Goal: Book appointment/travel/reservation

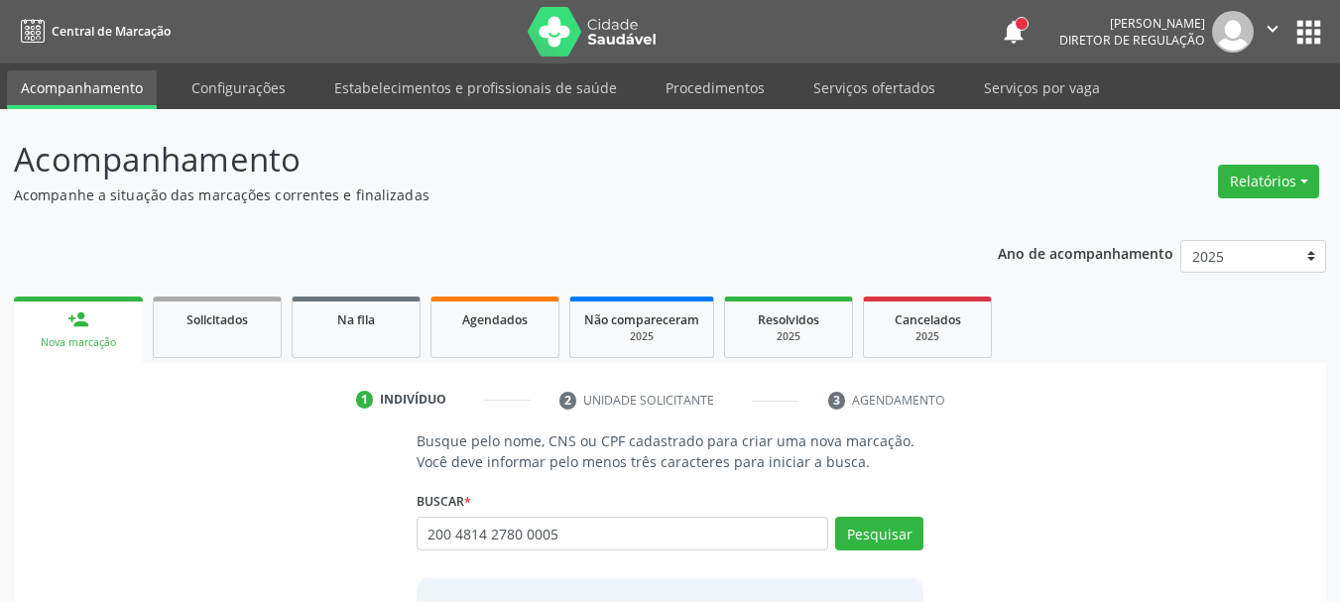
click at [820, 542] on input "200 4814 2780 0005" at bounding box center [623, 534] width 413 height 34
type input "200 4814 2780 0005"
click at [881, 536] on button "Pesquisar" at bounding box center [879, 534] width 88 height 34
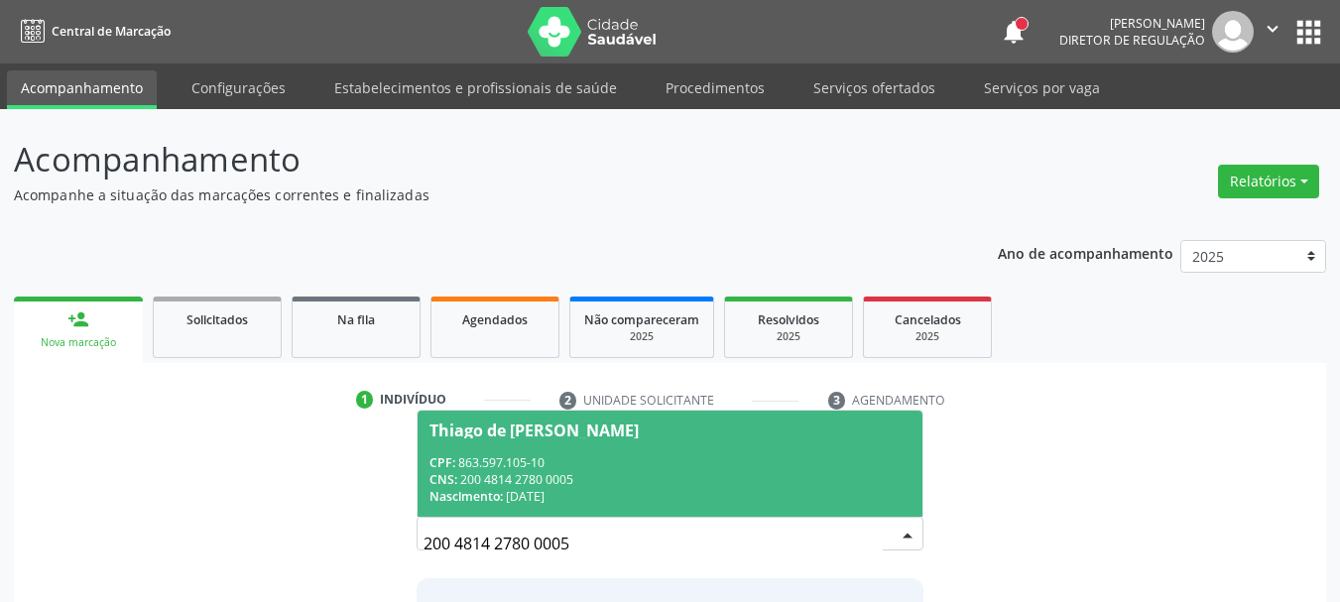
click at [619, 430] on div "Thiago de [PERSON_NAME]" at bounding box center [533, 431] width 209 height 16
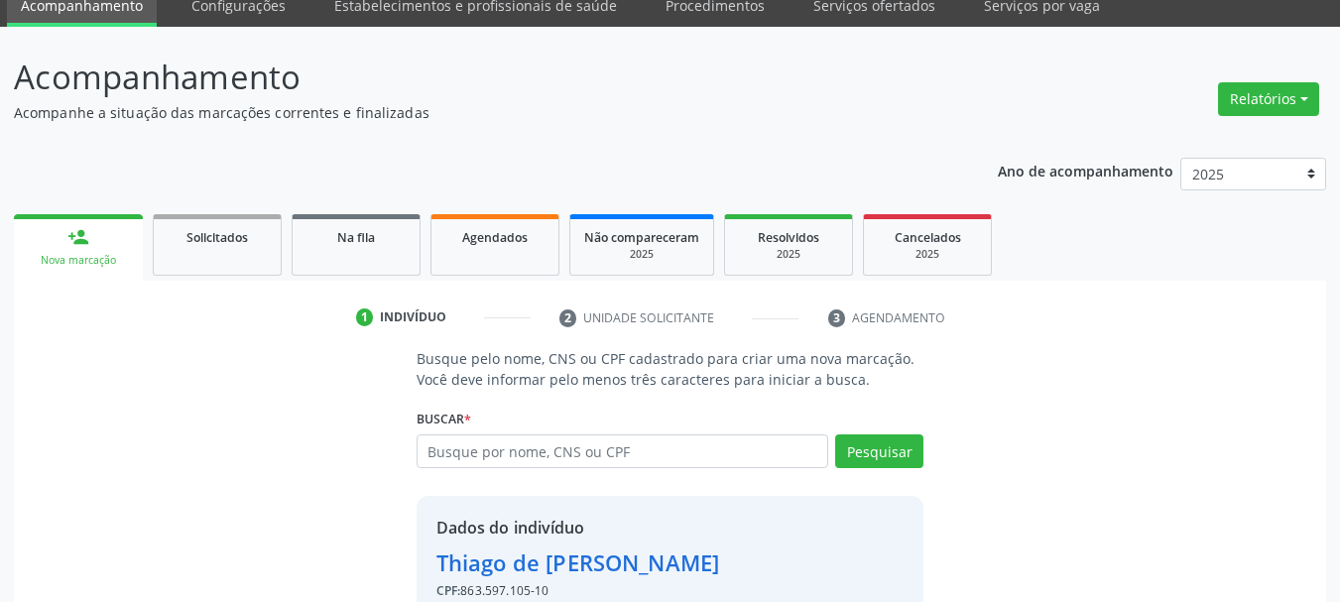
scroll to position [193, 0]
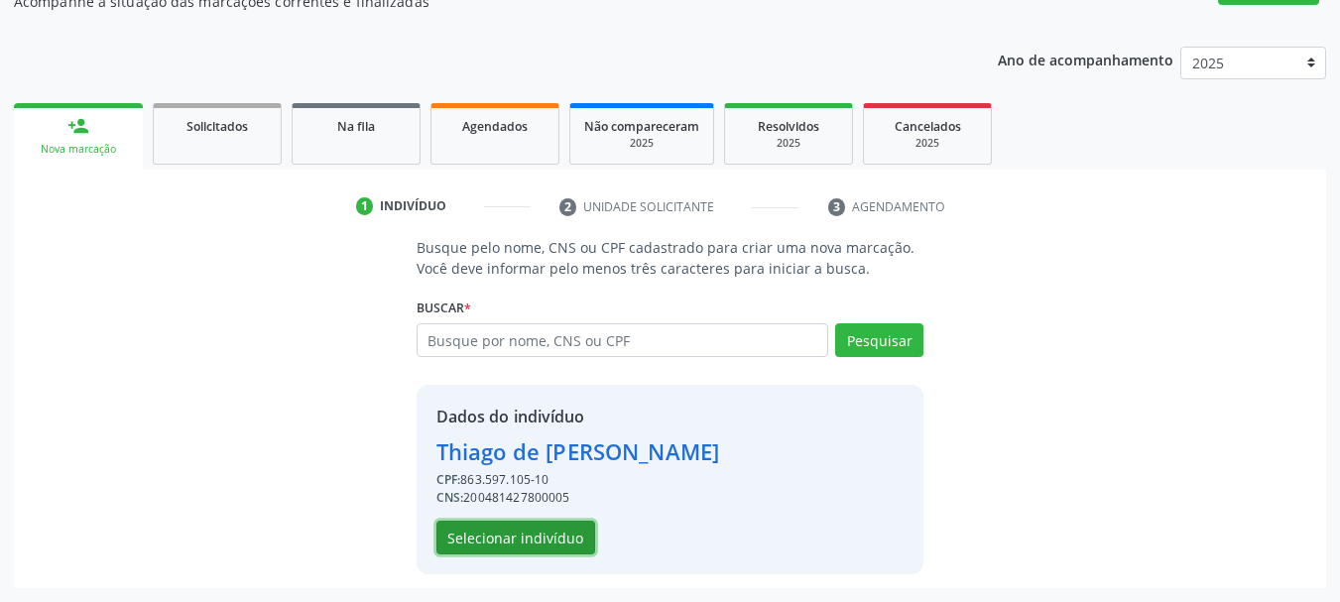
click at [513, 538] on button "Selecionar indivíduo" at bounding box center [515, 538] width 159 height 34
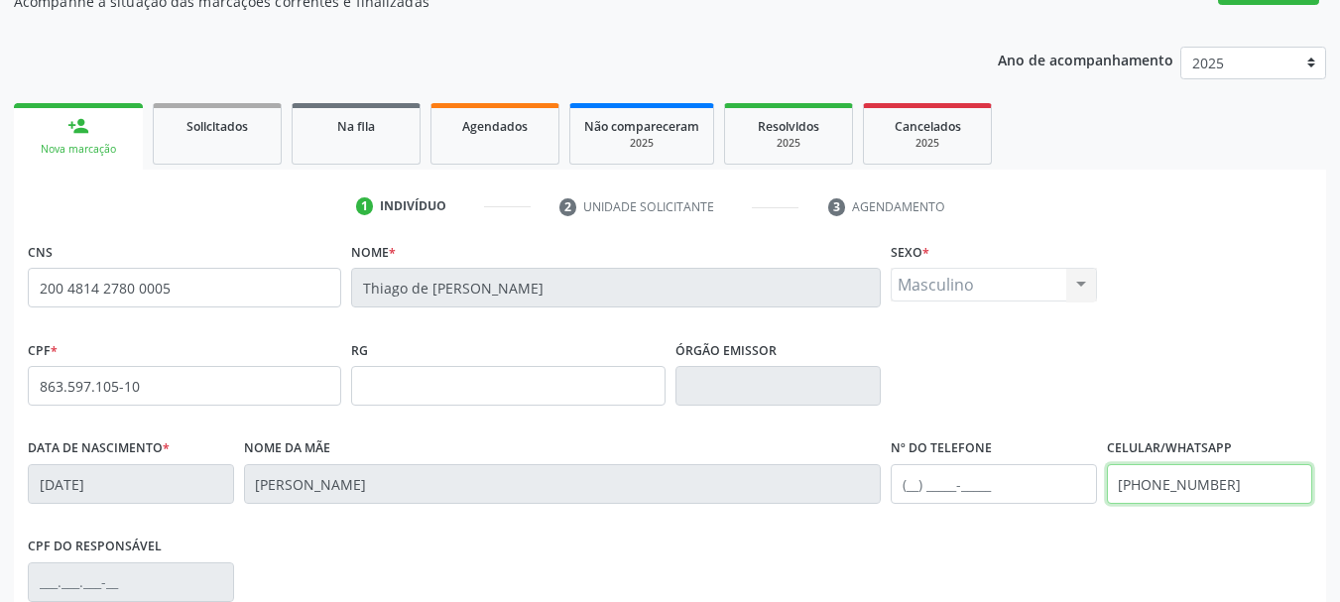
drag, startPoint x: 1278, startPoint y: 490, endPoint x: 942, endPoint y: 514, distance: 337.1
click at [942, 513] on div "Data de nascimento * [DATE] Nome da mãe [PERSON_NAME] Nº do Telefone Celular/Wh…" at bounding box center [670, 482] width 1294 height 98
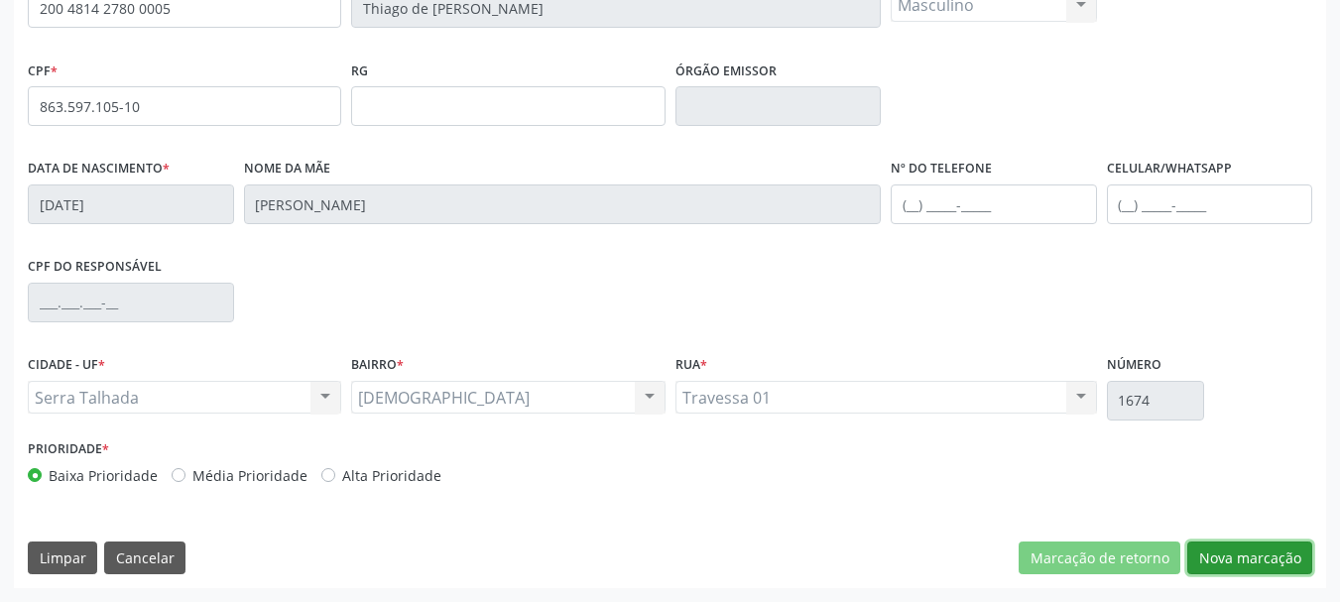
click at [1287, 547] on button "Nova marcação" at bounding box center [1249, 559] width 125 height 34
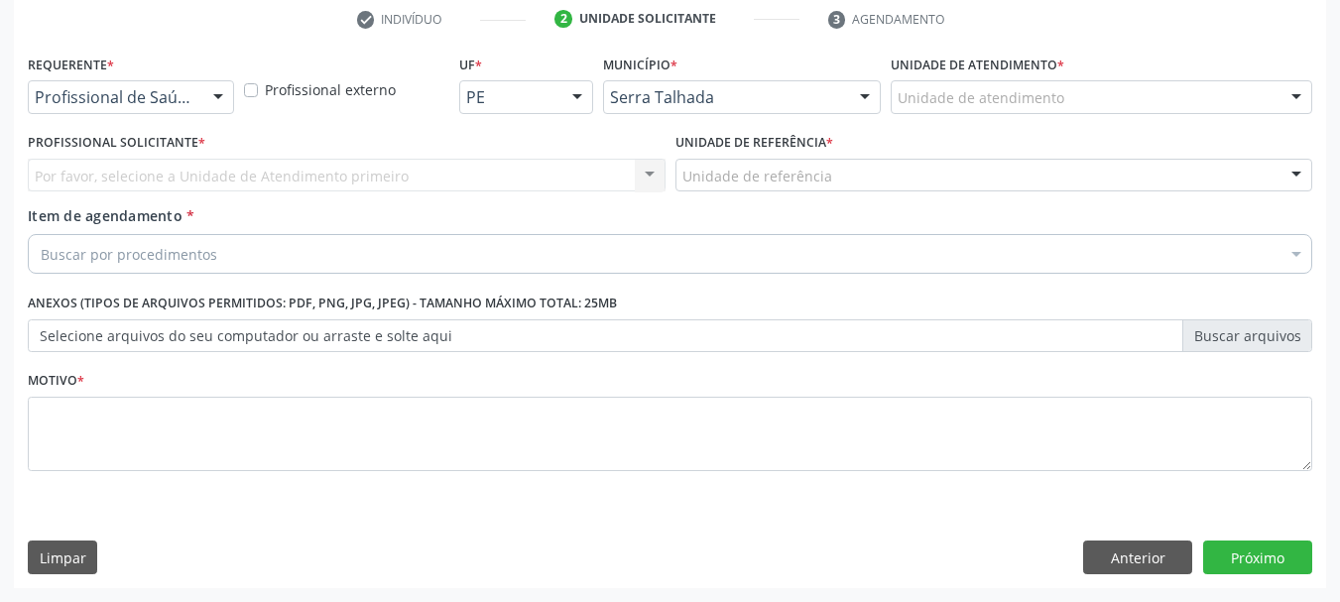
scroll to position [381, 0]
drag, startPoint x: 169, startPoint y: 91, endPoint x: 166, endPoint y: 141, distance: 49.7
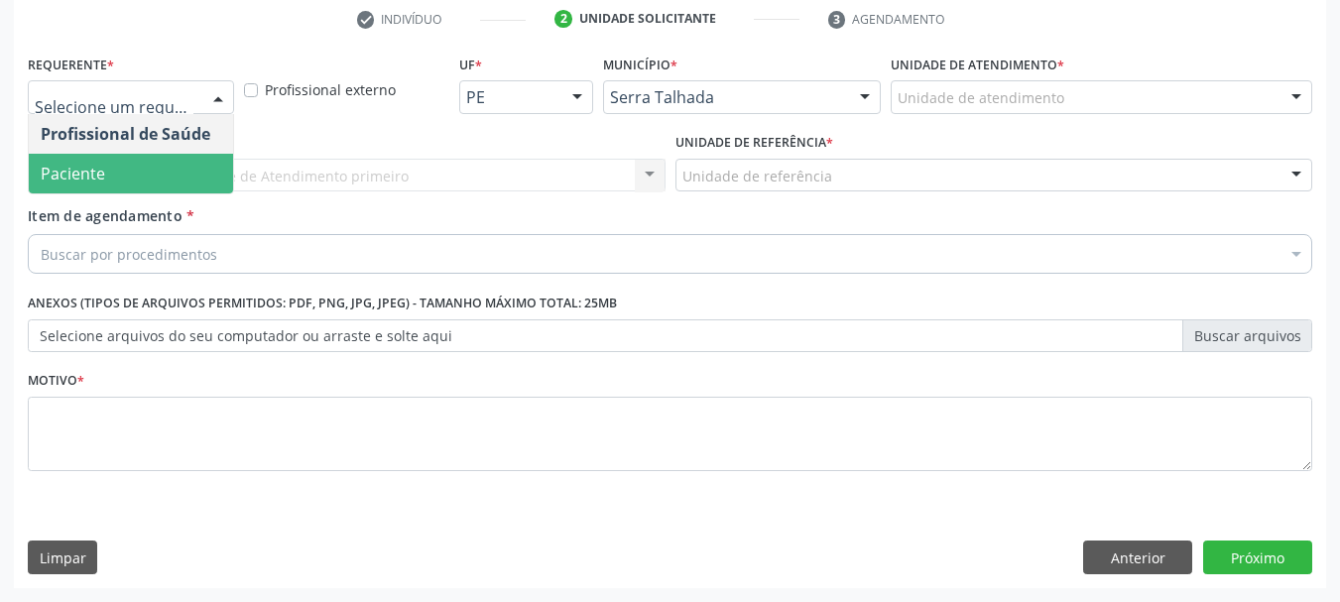
click at [146, 171] on span "Paciente" at bounding box center [131, 174] width 204 height 40
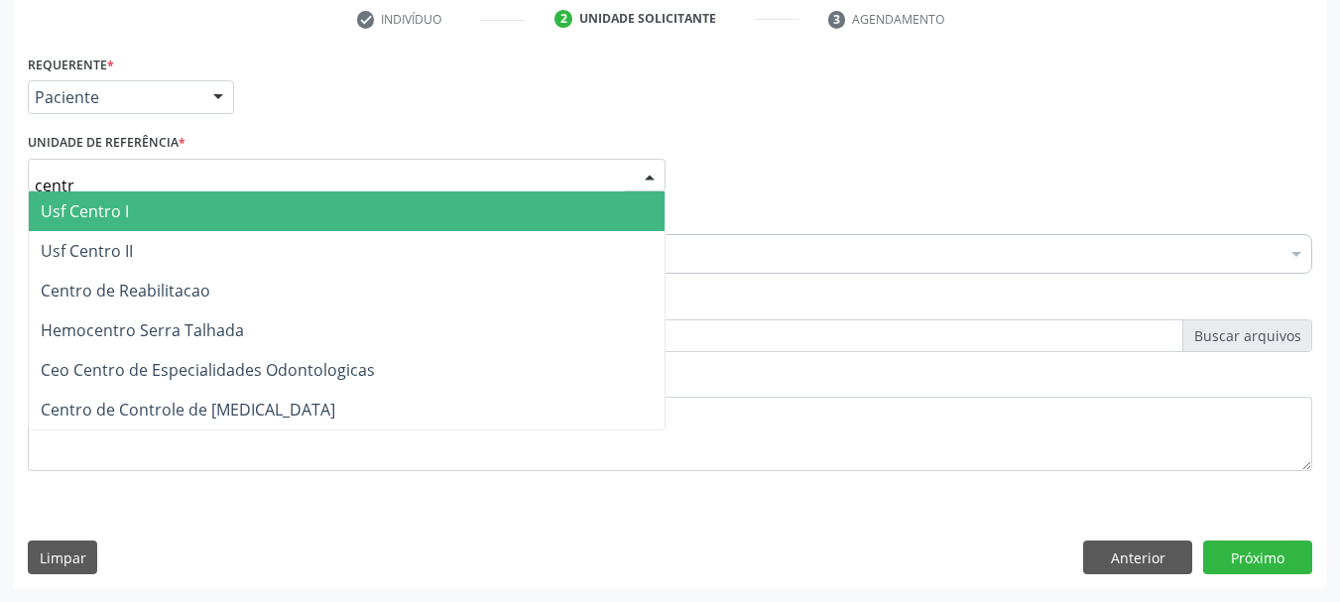
type input "centro"
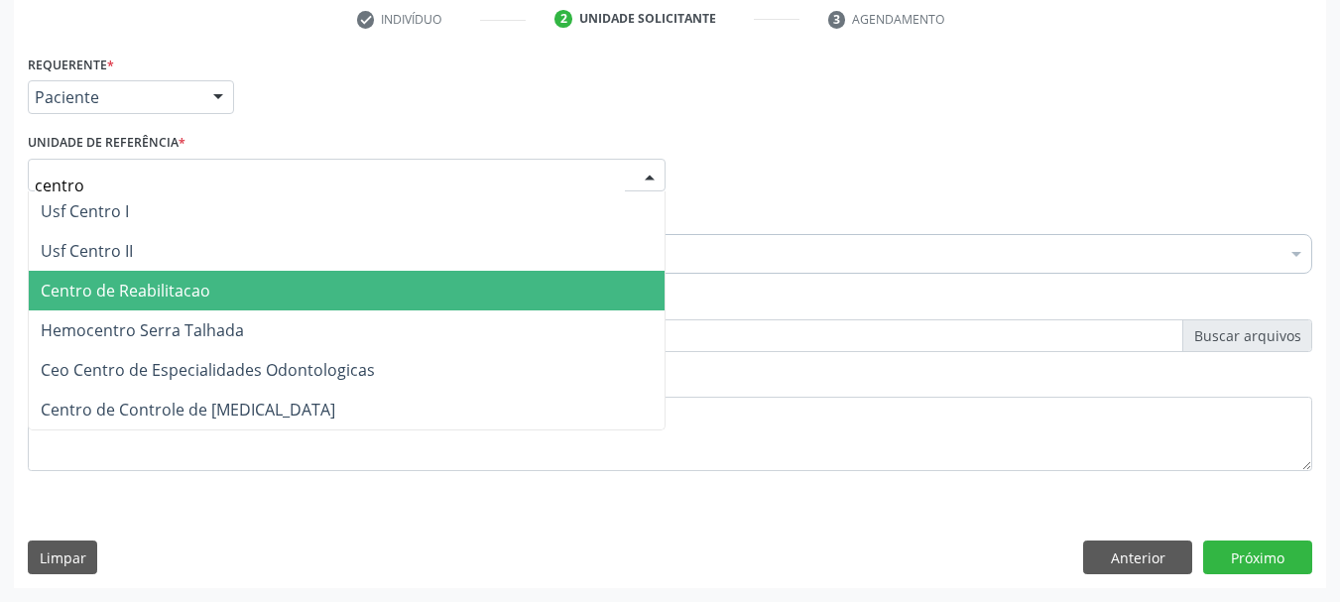
click at [132, 297] on span "Centro de Reabilitacao" at bounding box center [126, 291] width 170 height 22
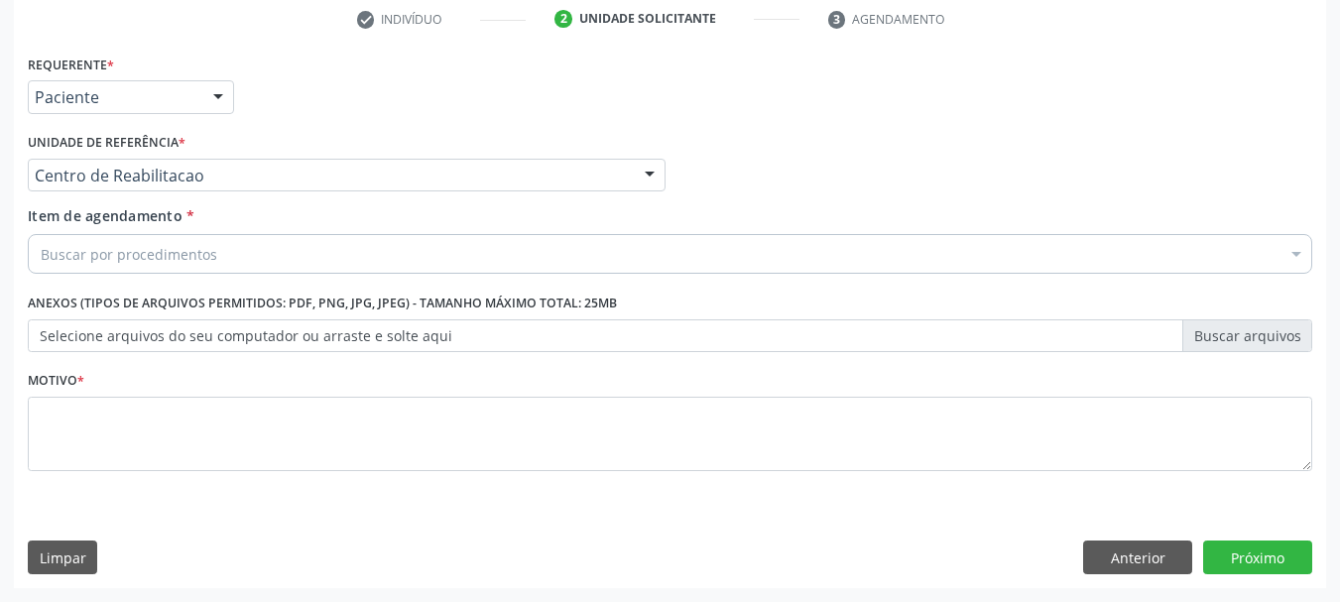
click at [121, 238] on div "Buscar por procedimentos" at bounding box center [670, 254] width 1284 height 40
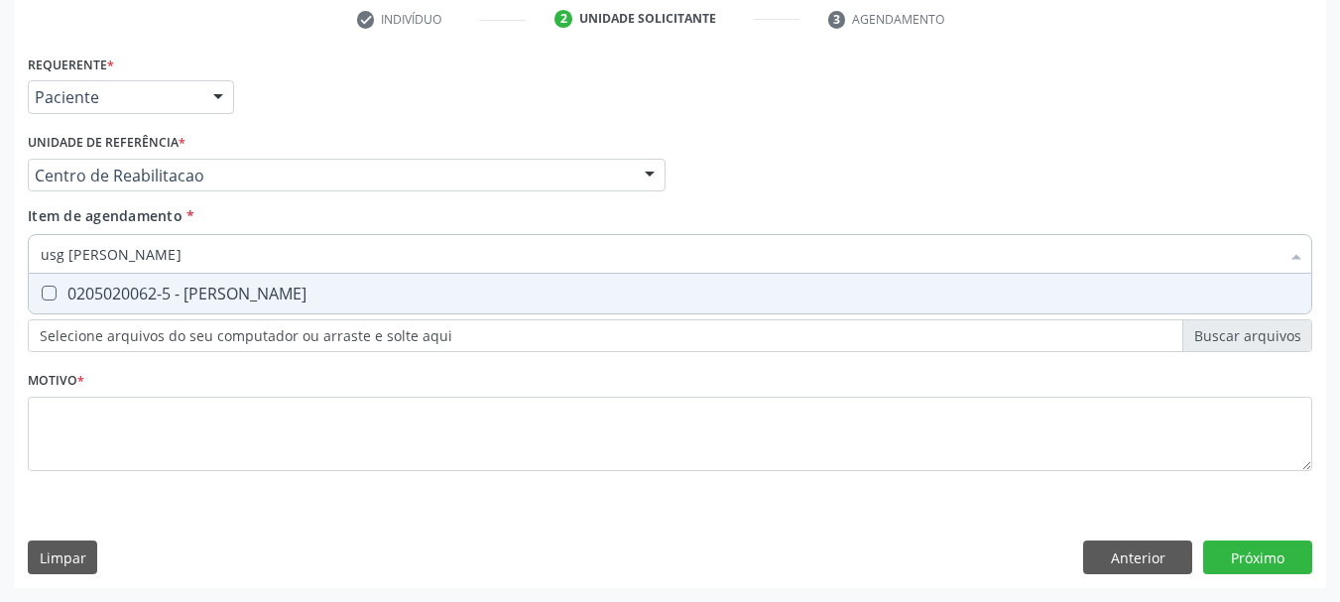
type input "usg joelh"
click at [102, 304] on span "0205020062-5 - [PERSON_NAME]" at bounding box center [670, 294] width 1282 height 40
checkbox Joelho "true"
type input "usg"
checkbox Joelho "false"
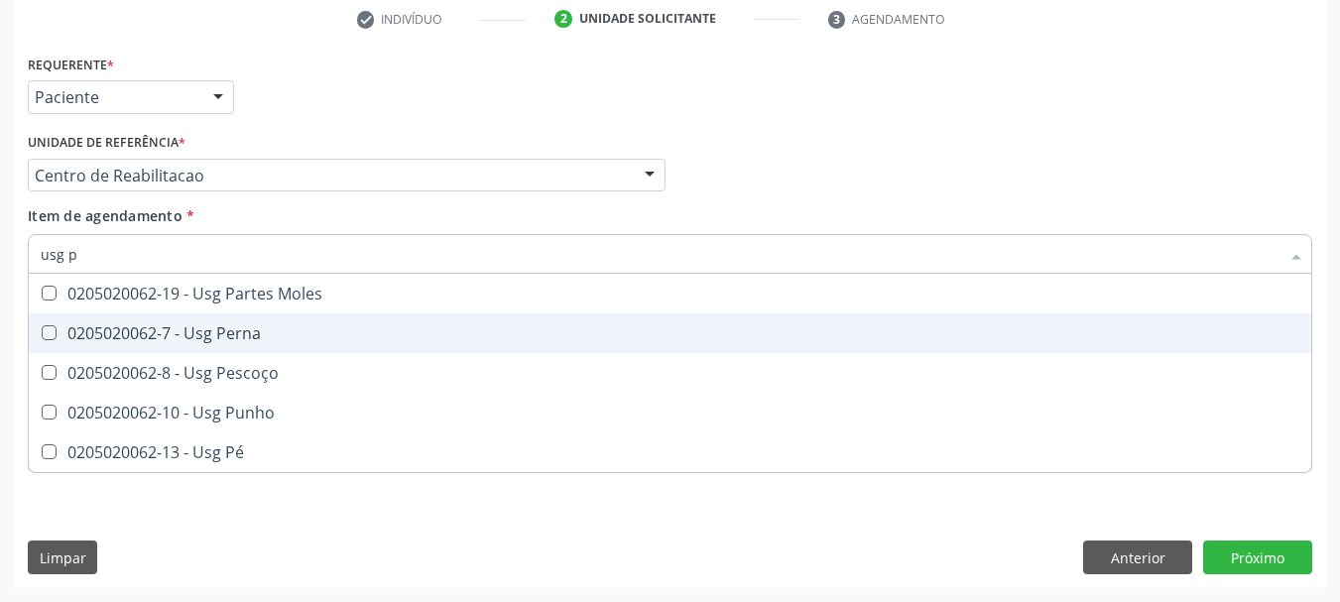
type input "usg"
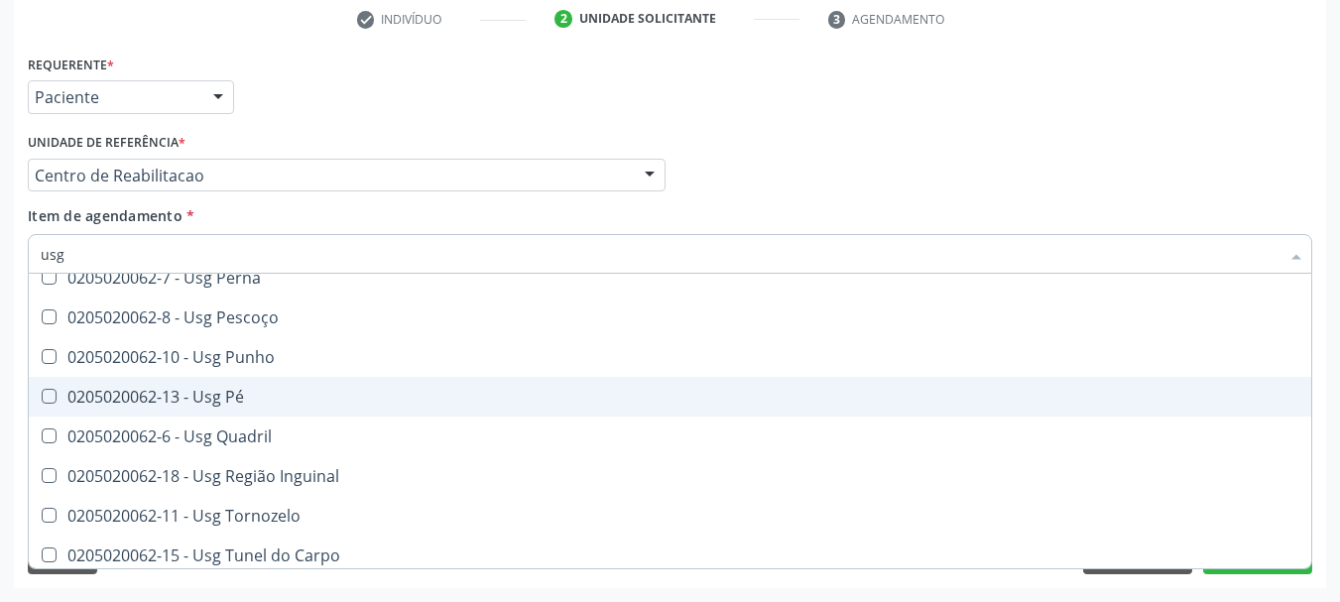
scroll to position [459, 0]
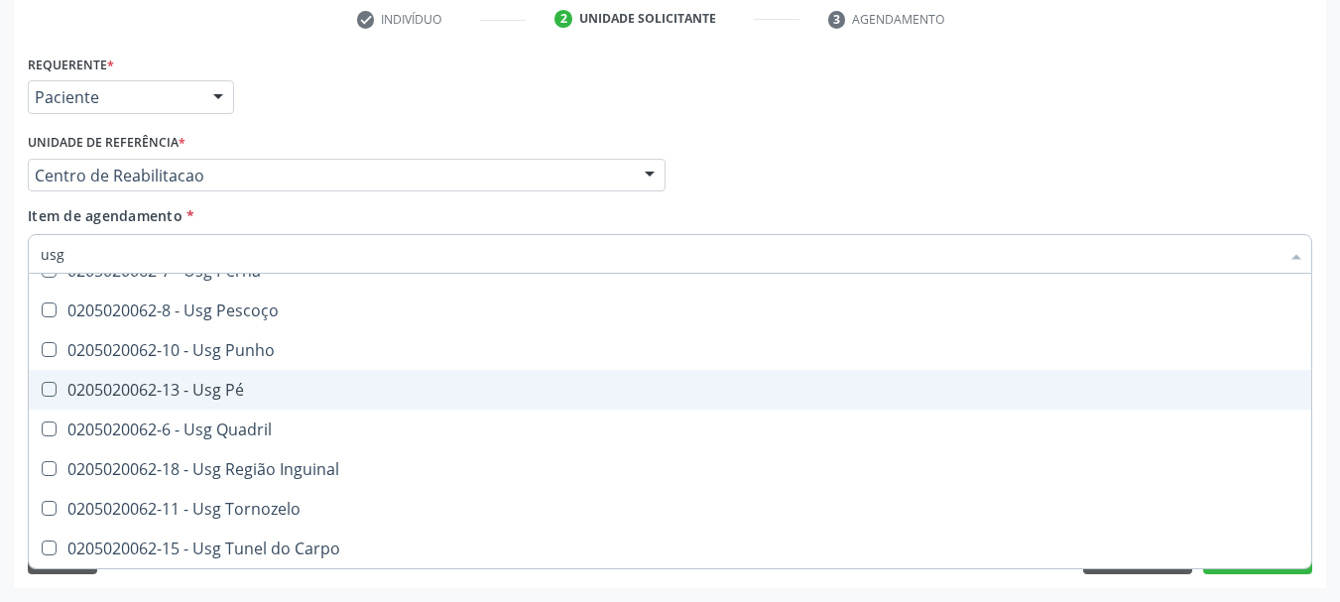
click at [225, 392] on div "0205020062-13 - Usg Pé" at bounding box center [670, 390] width 1259 height 16
checkbox Pé "true"
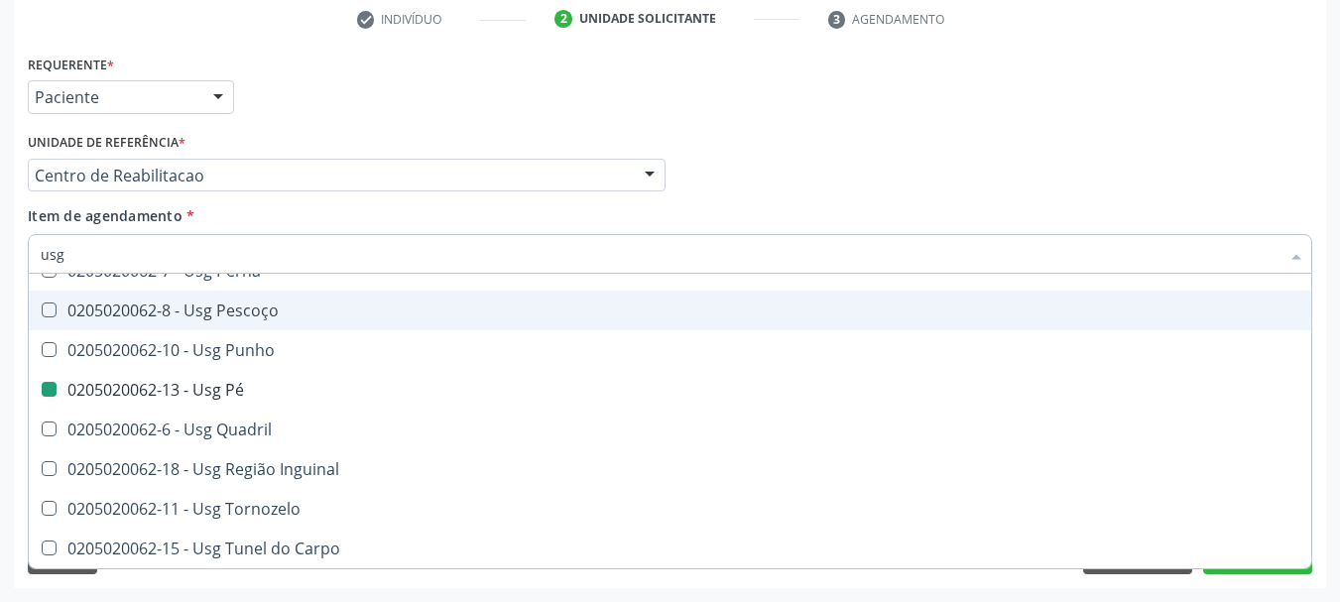
click at [772, 141] on div "Profissional Solicitante Por favor, selecione a Unidade de Atendimento primeiro…" at bounding box center [670, 166] width 1294 height 77
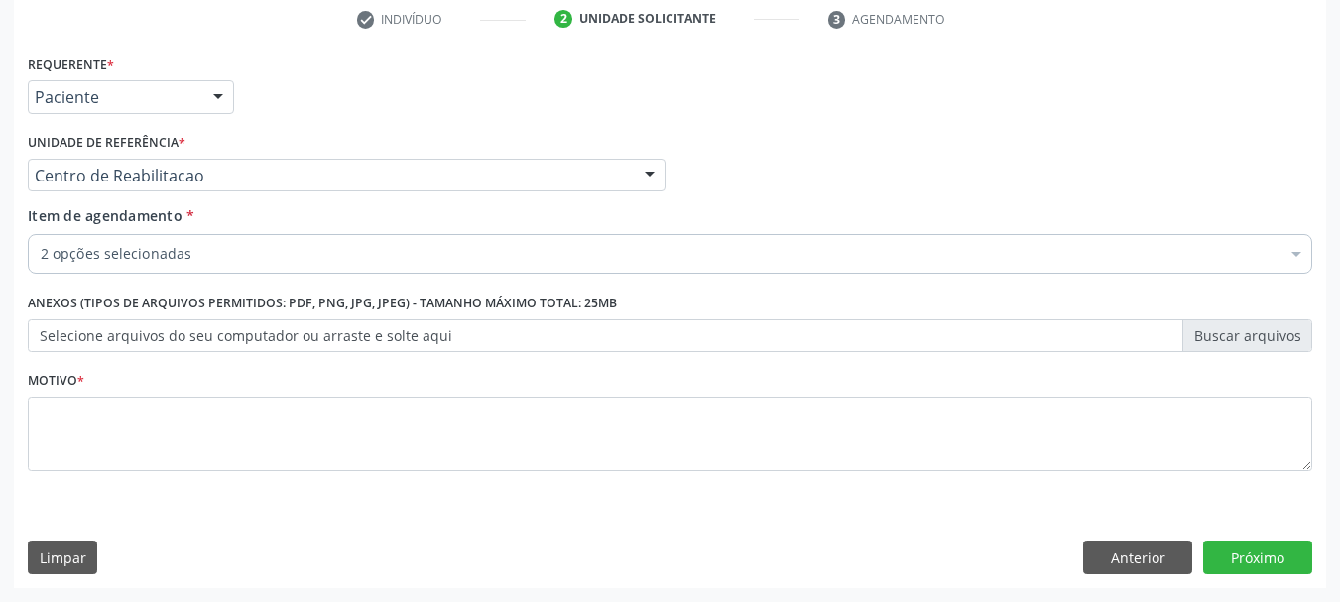
scroll to position [0, 0]
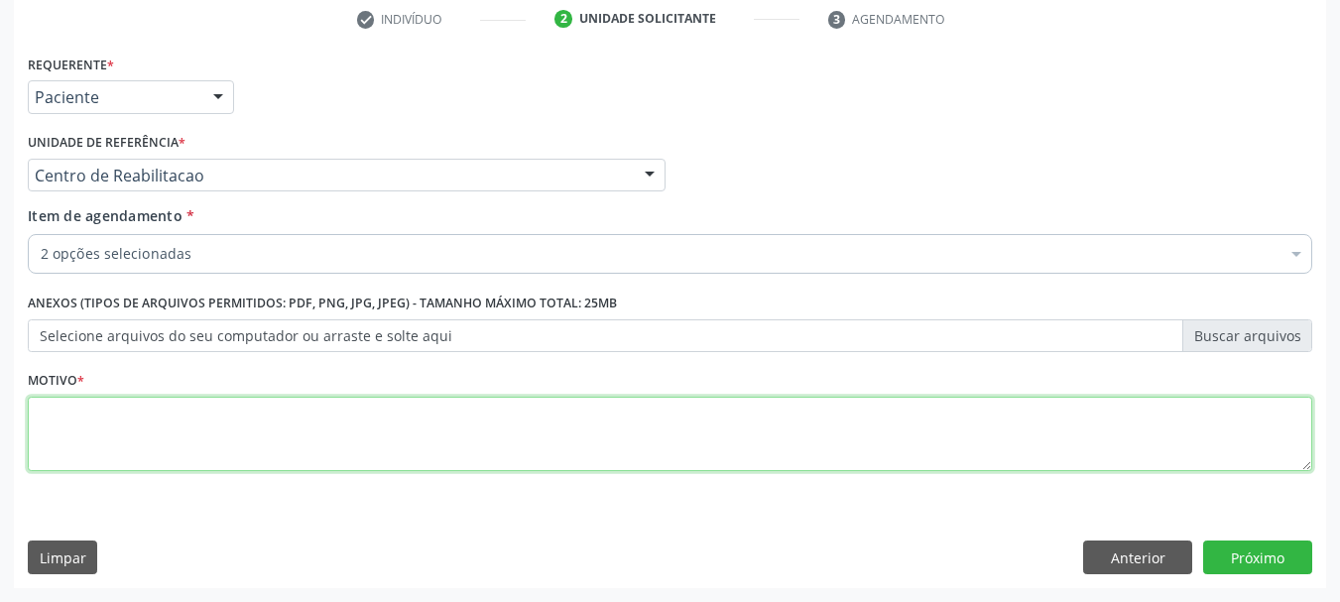
click at [128, 436] on textarea at bounding box center [670, 434] width 1284 height 75
type textarea "...."
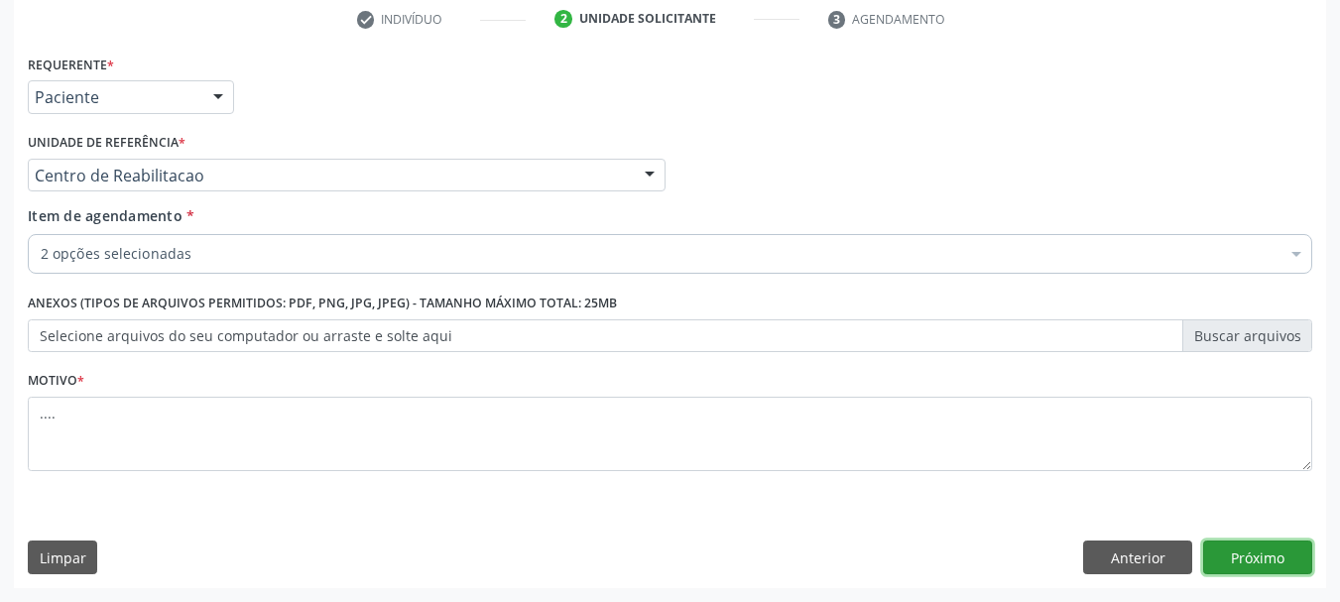
click at [1260, 570] on button "Próximo" at bounding box center [1257, 558] width 109 height 34
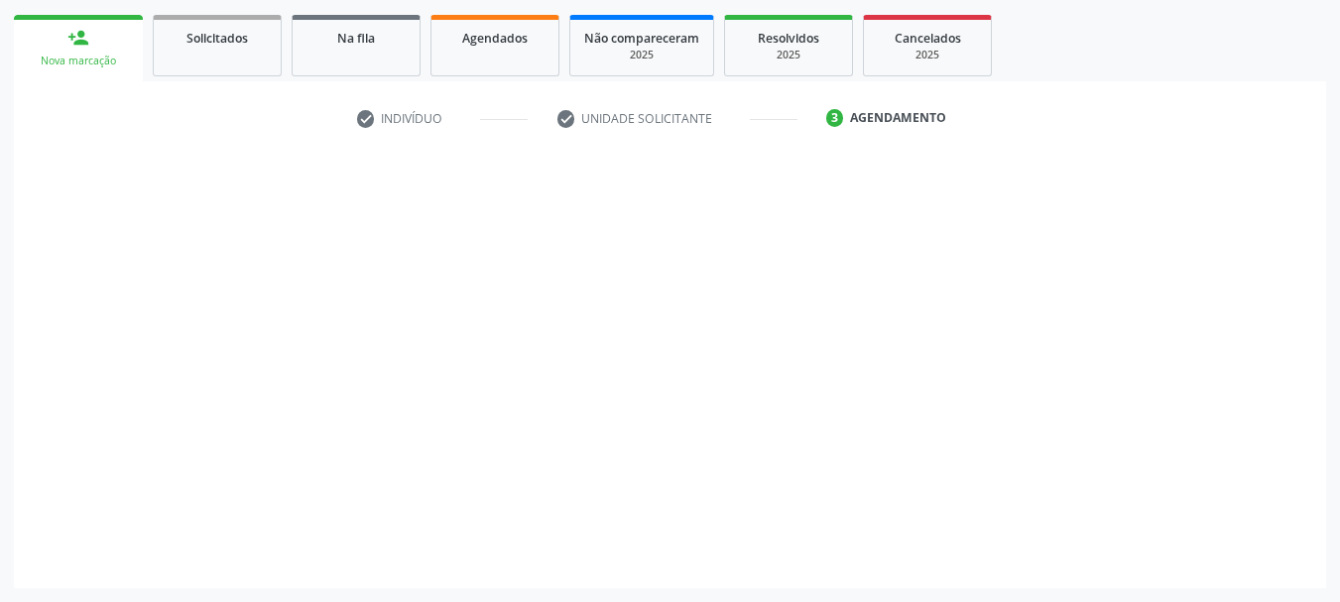
scroll to position [282, 0]
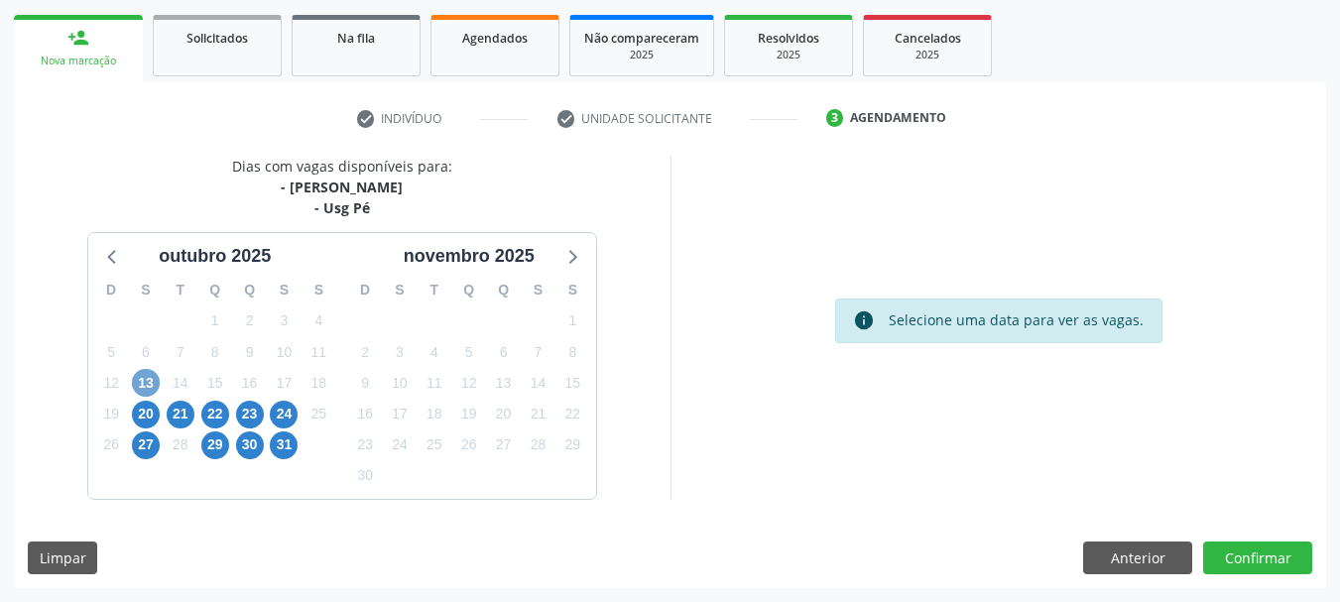
click at [141, 374] on span "13" at bounding box center [146, 383] width 28 height 28
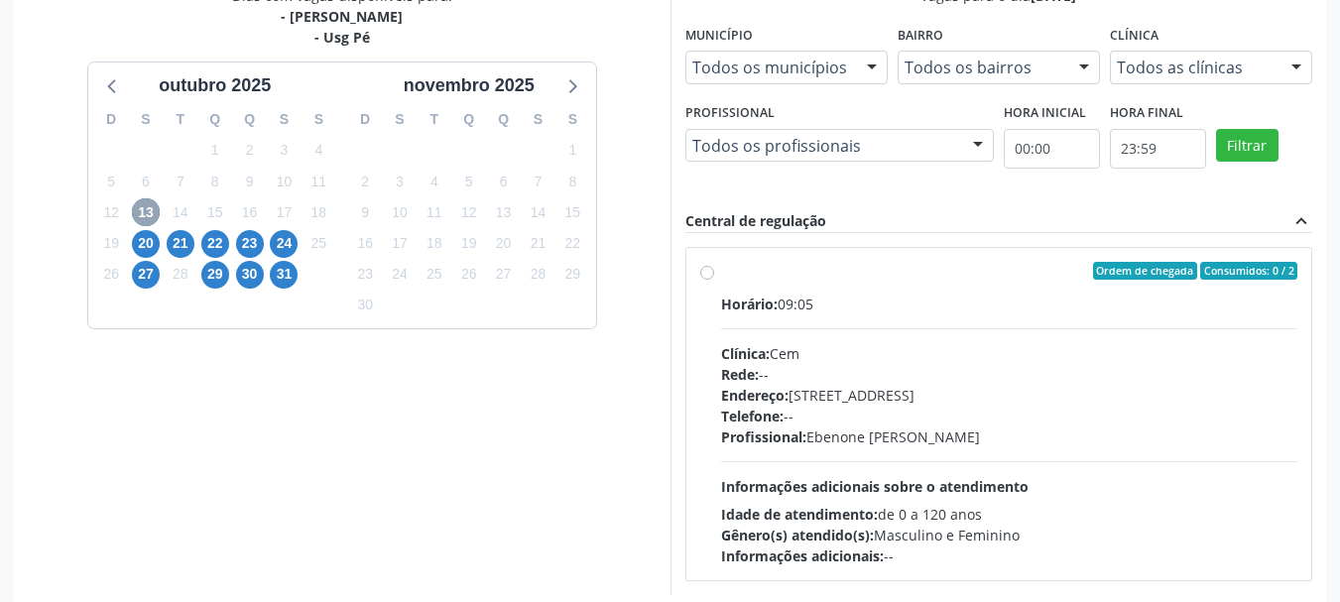
scroll to position [480, 0]
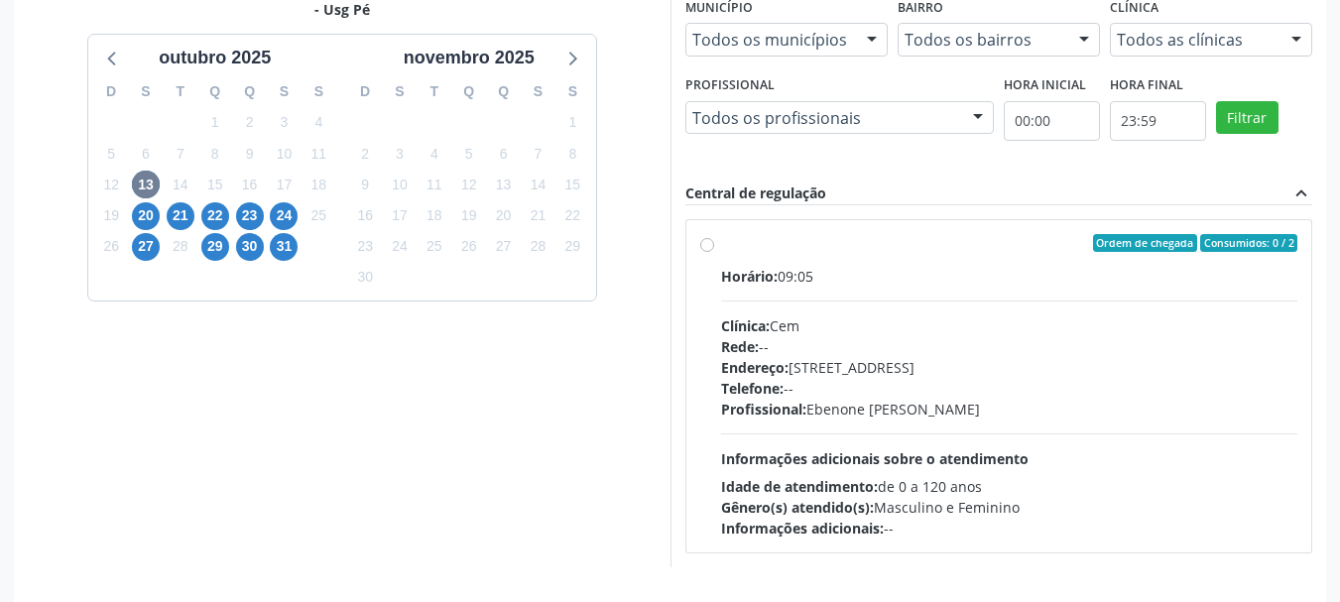
click at [721, 251] on label "Ordem de chegada Consumidos: 0 / 2 Horário: 09:05 Clínica: Cem Rede: -- Endereç…" at bounding box center [1009, 386] width 577 height 304
click at [709, 251] on input "Ordem de chegada Consumidos: 0 / 2 Horário: 09:05 Clínica: Cem Rede: -- Endereç…" at bounding box center [707, 243] width 14 height 18
radio input "true"
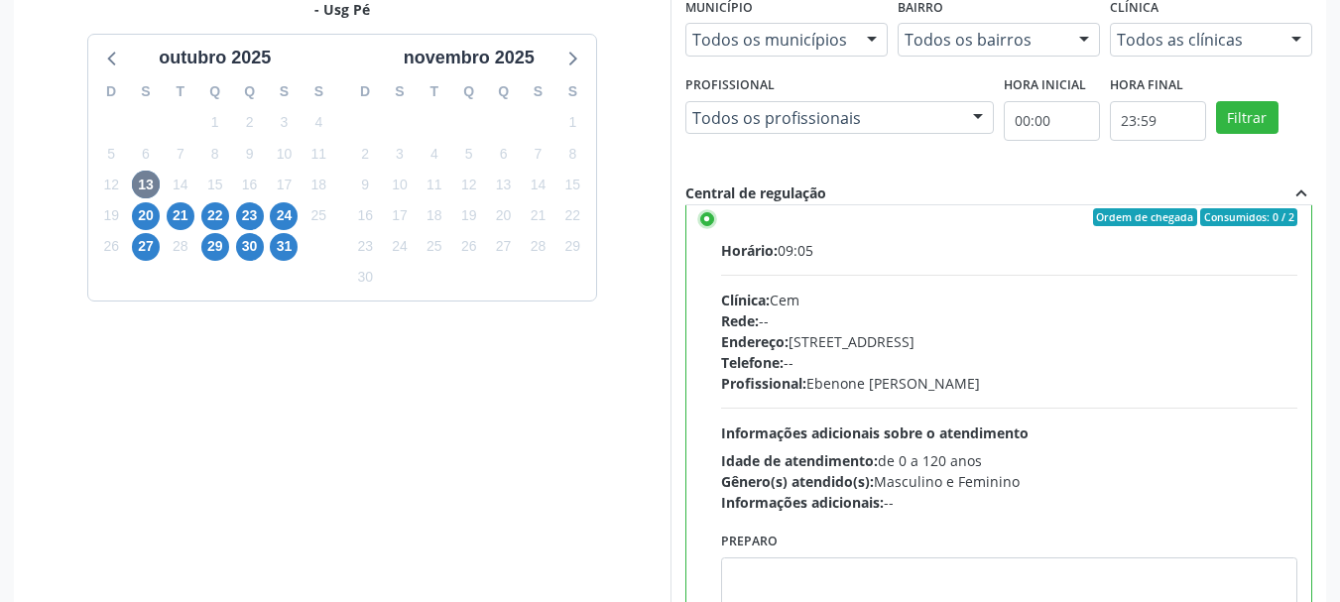
scroll to position [98, 0]
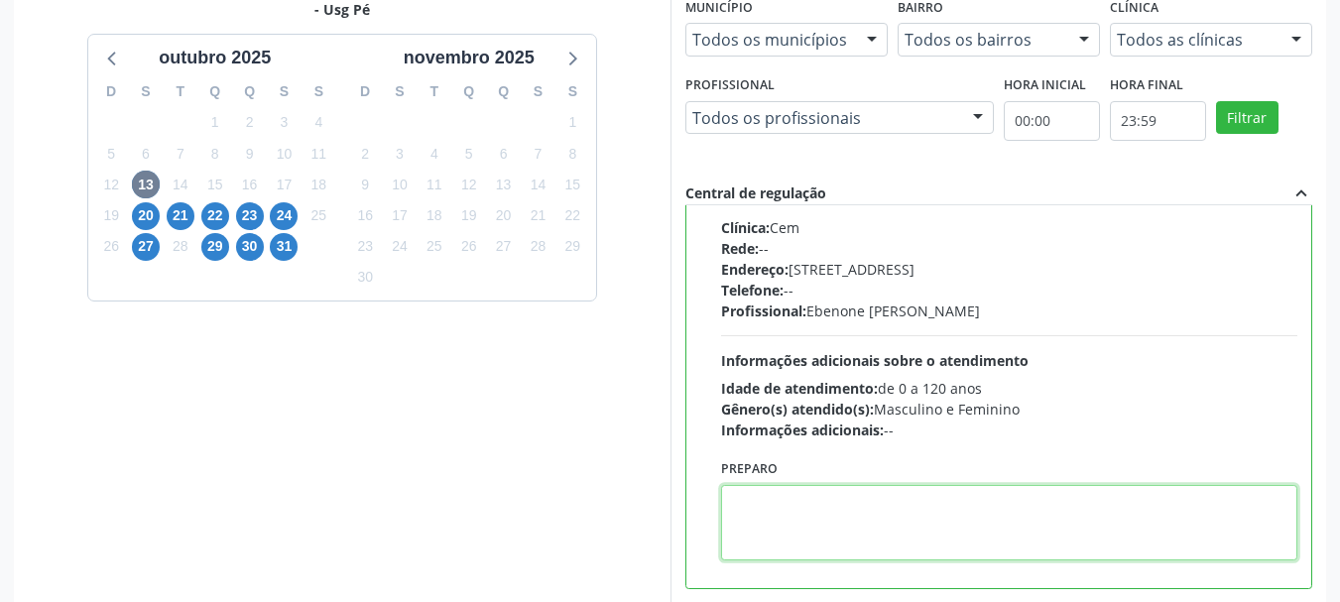
click at [948, 518] on textarea at bounding box center [1009, 522] width 577 height 75
type textarea "d"
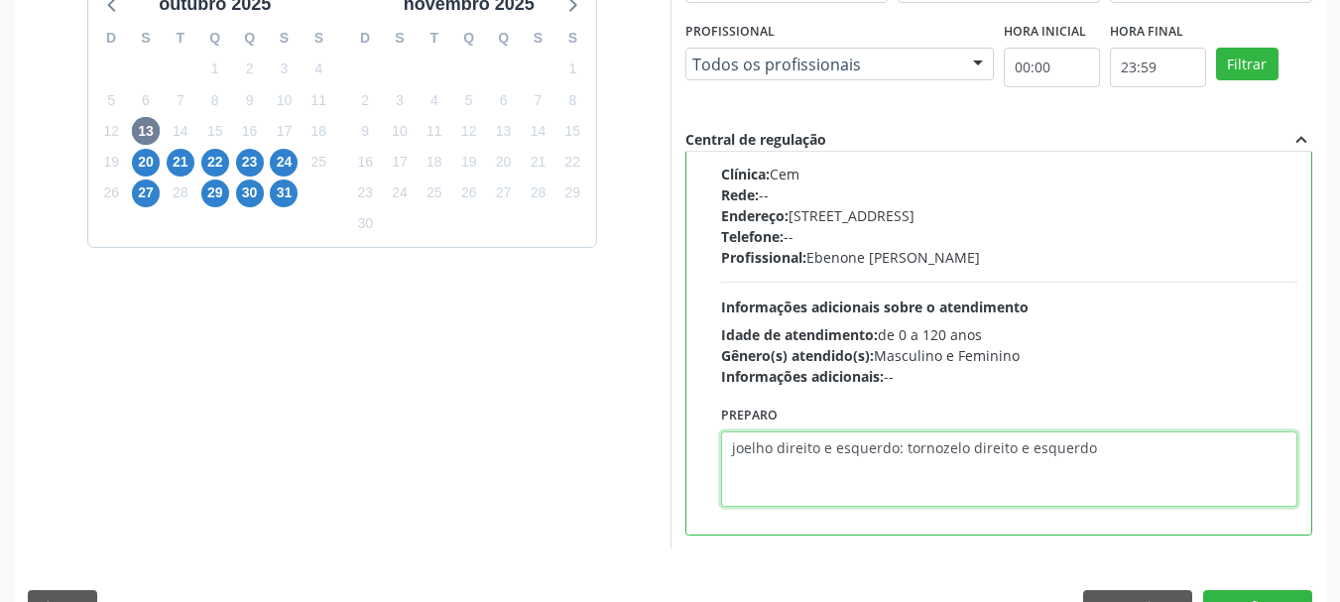
scroll to position [583, 0]
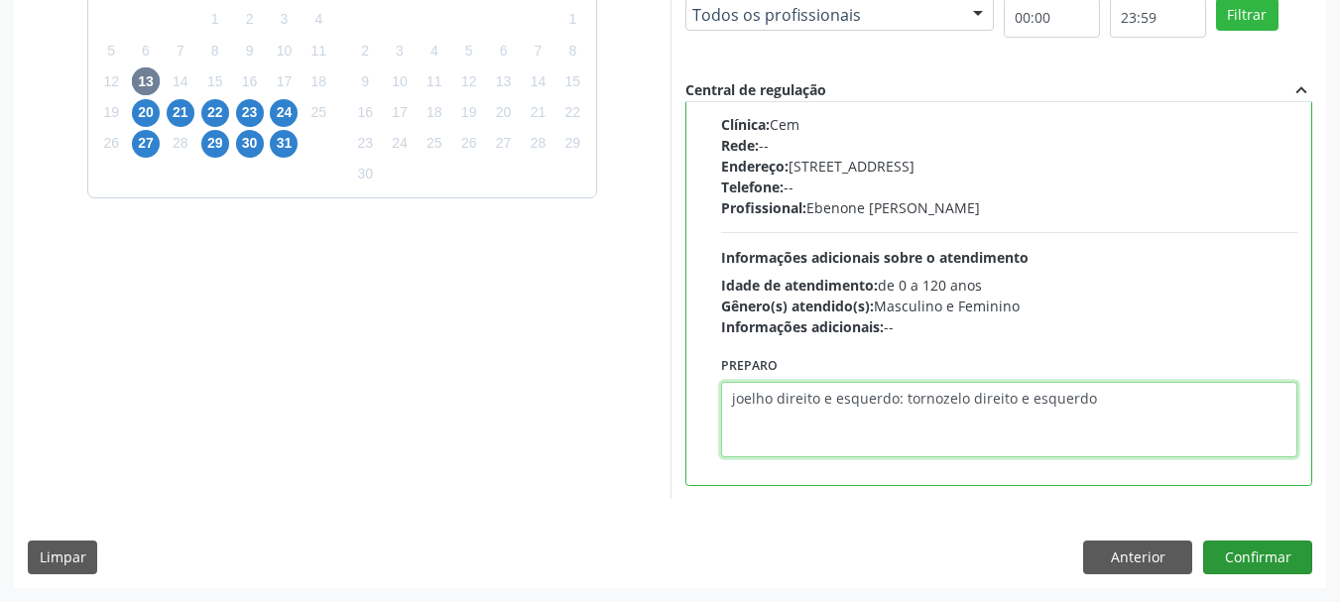
type textarea "joelho direito e esquerdo: tornozelo direito e esquerdo"
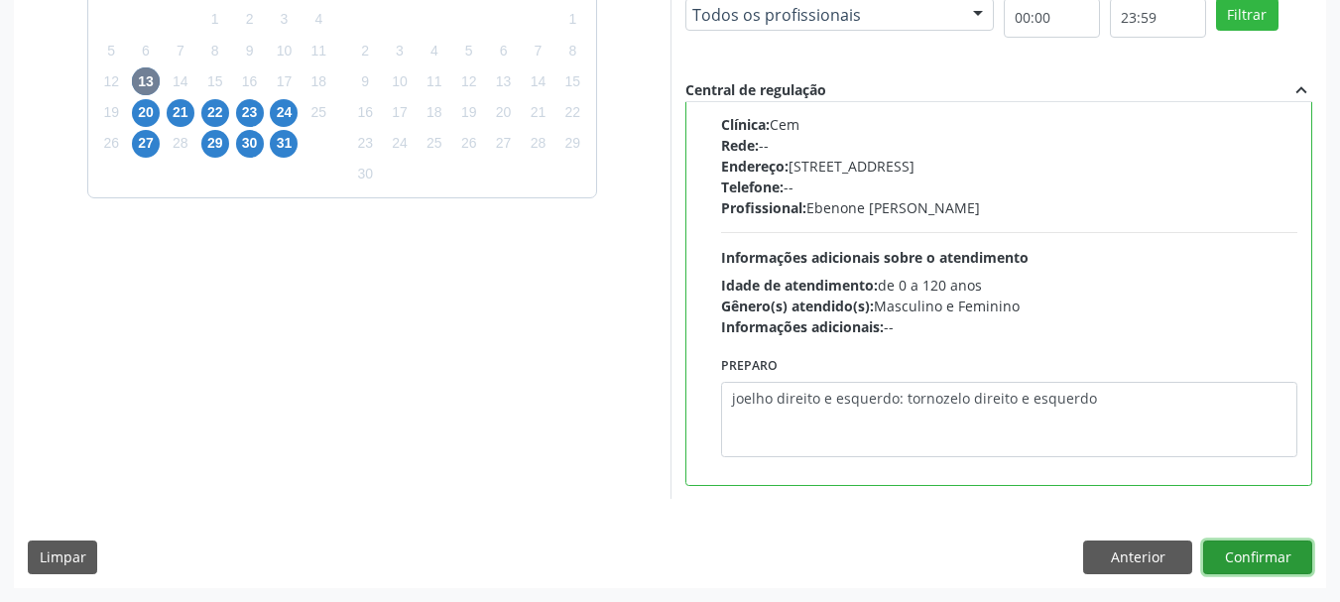
click at [1222, 548] on button "Confirmar" at bounding box center [1257, 558] width 109 height 34
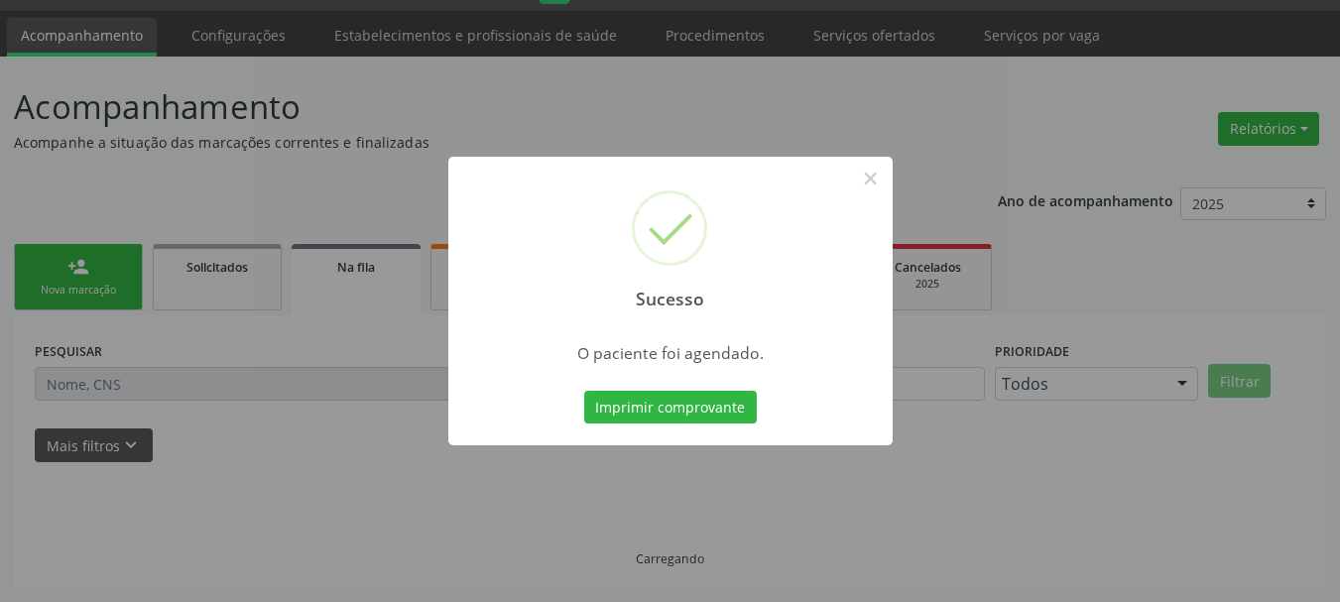
scroll to position [53, 0]
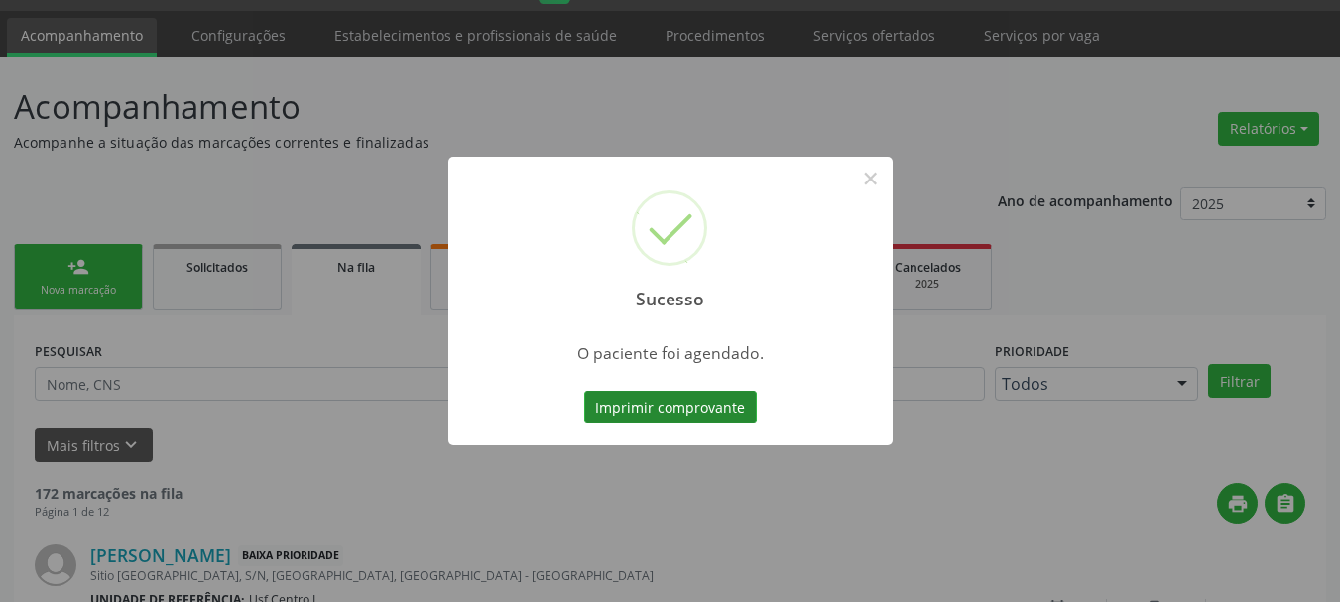
click at [613, 410] on button "Imprimir comprovante" at bounding box center [670, 408] width 173 height 34
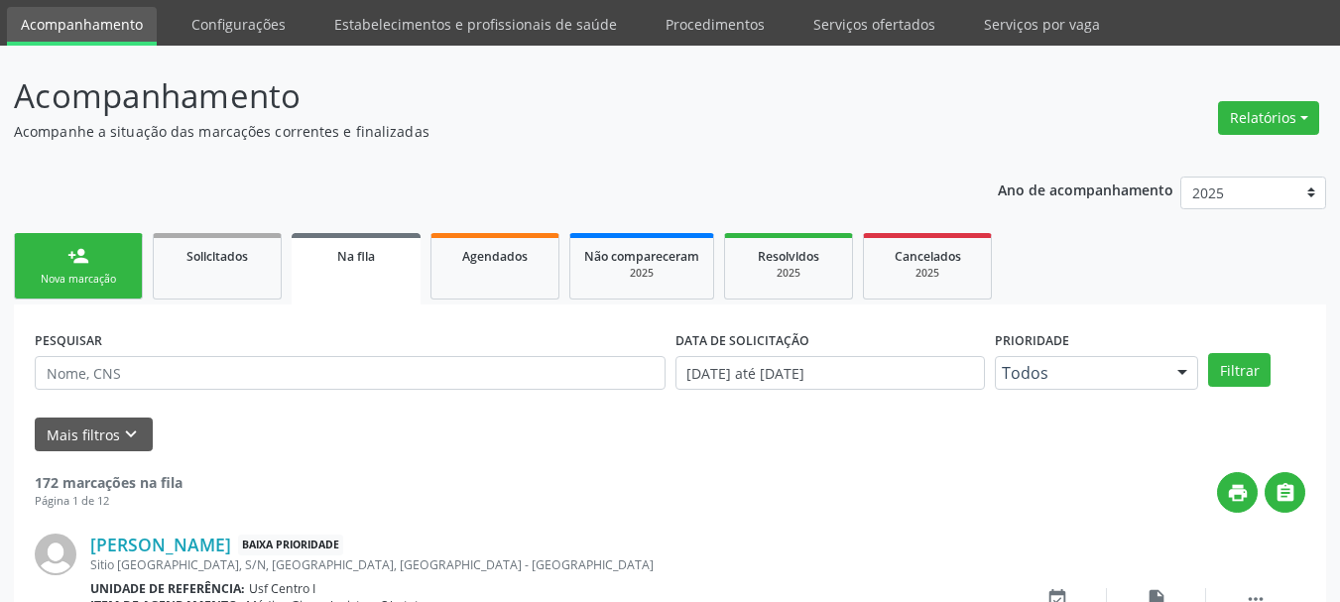
scroll to position [0, 0]
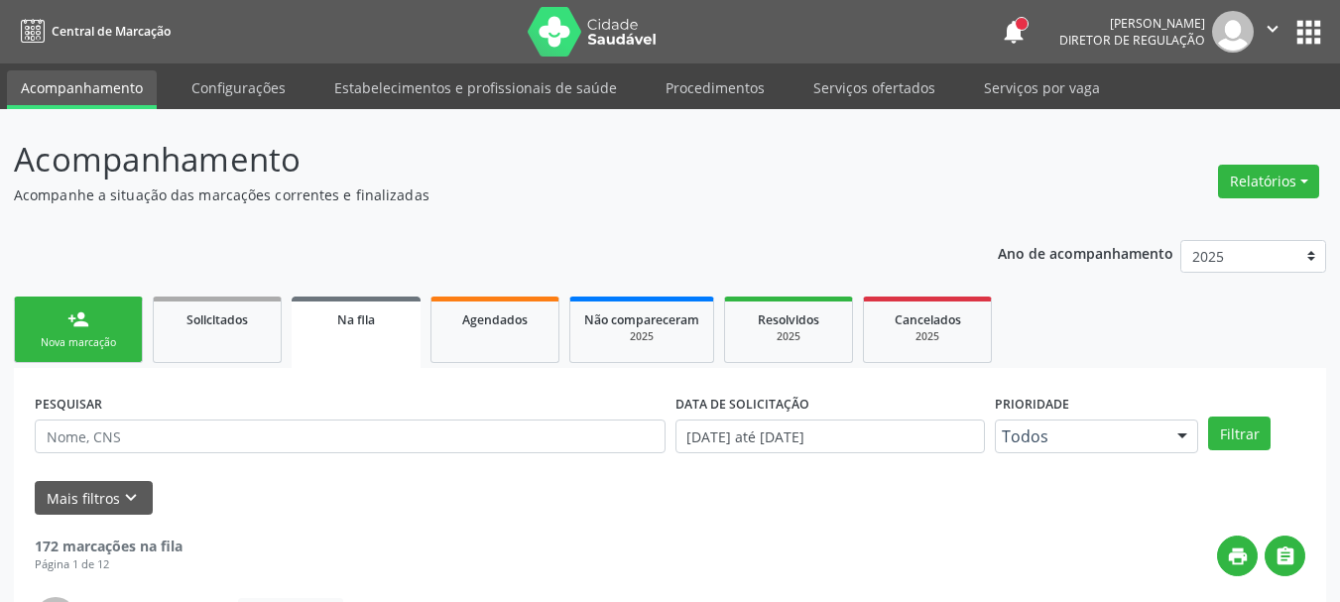
click at [1304, 29] on button "apps" at bounding box center [1308, 32] width 35 height 35
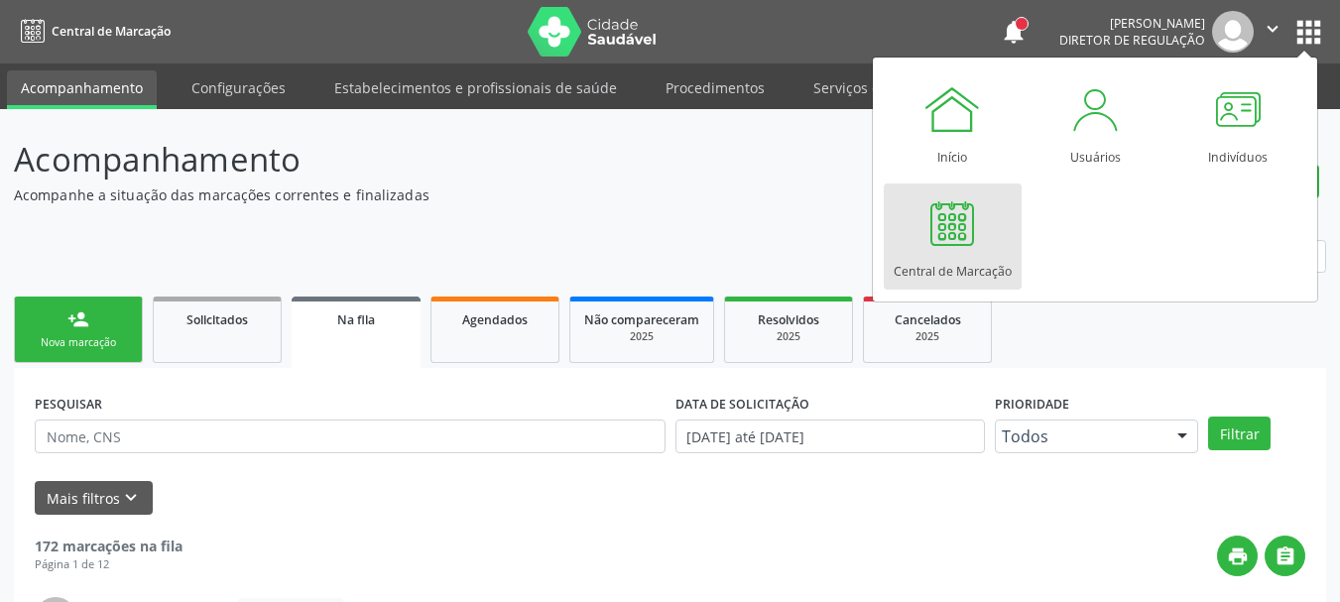
click at [995, 243] on link "Central de Marcação" at bounding box center [953, 236] width 138 height 106
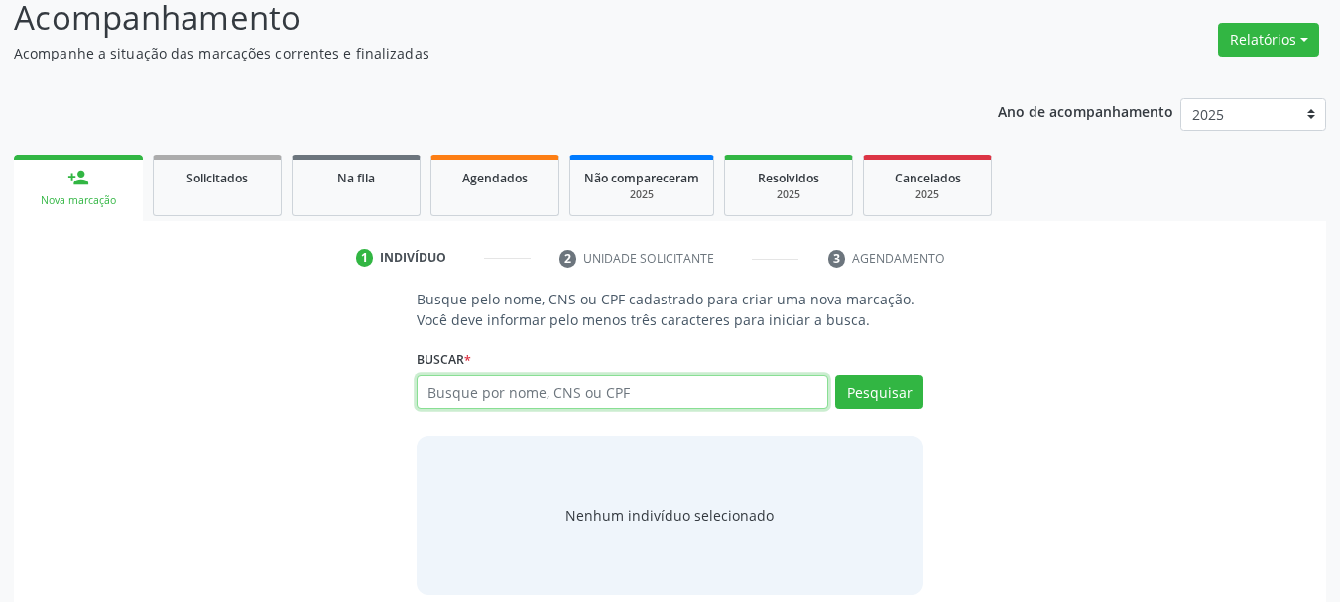
scroll to position [163, 0]
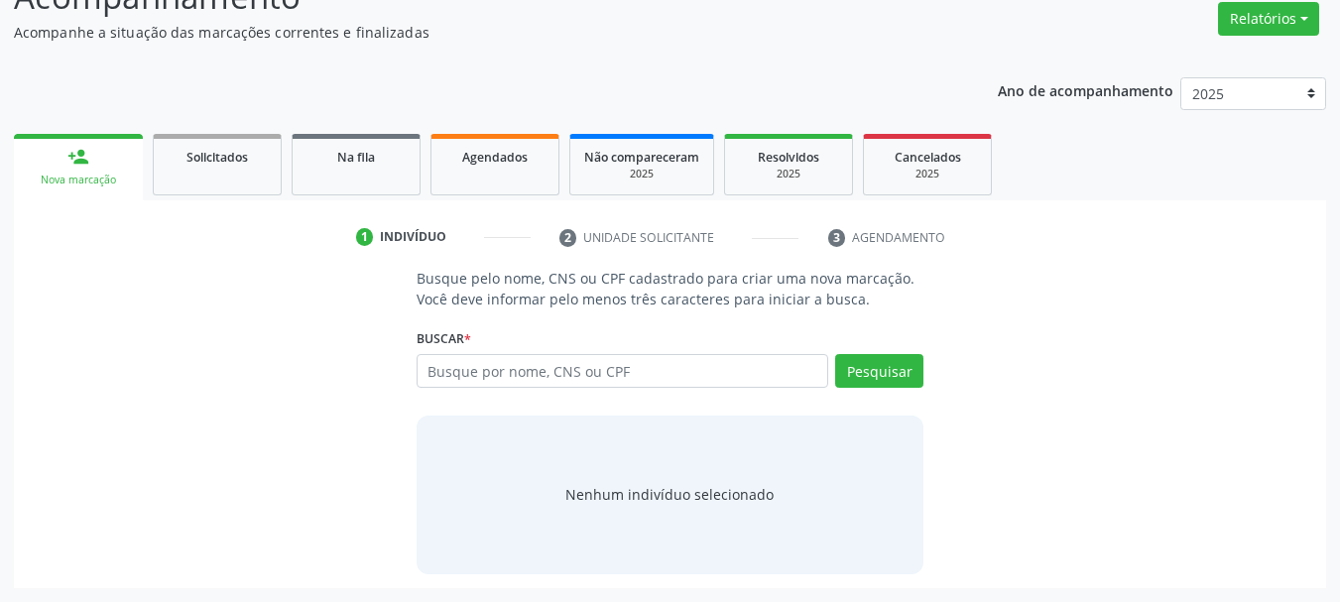
click at [178, 347] on div "Busque pelo nome, CNS ou CPF cadastrado para criar uma nova marcação. Você deve…" at bounding box center [670, 420] width 1284 height 305
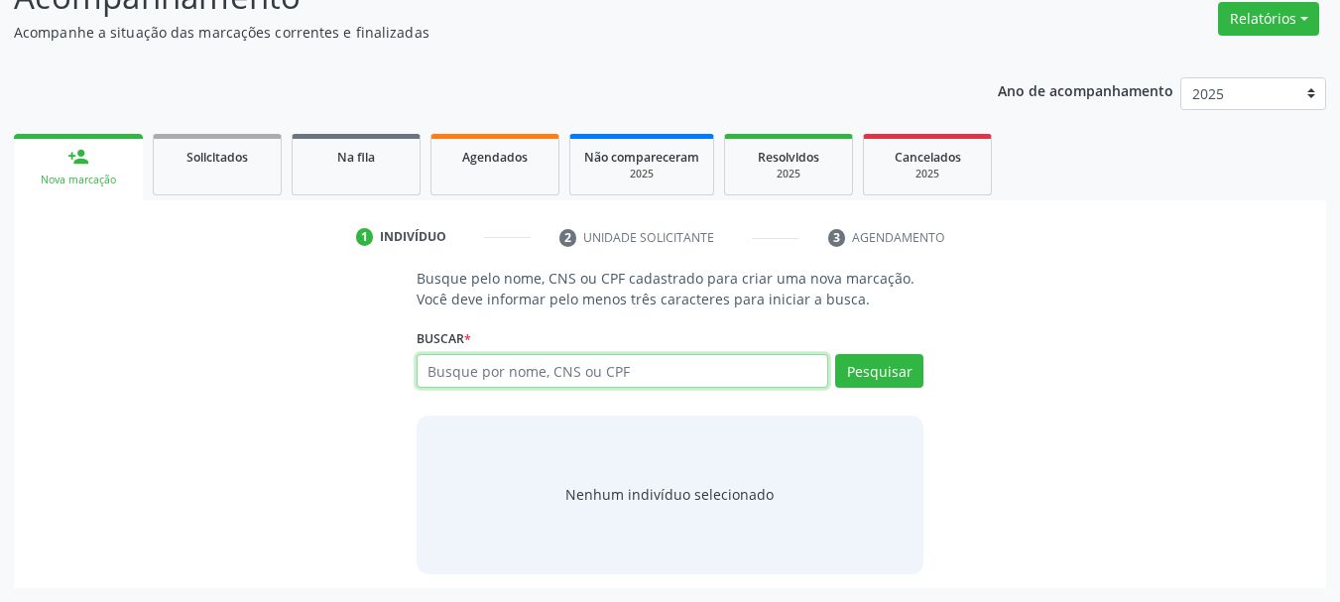
click at [612, 383] on input "text" at bounding box center [623, 371] width 413 height 34
click at [607, 381] on input "text" at bounding box center [623, 371] width 413 height 34
